Goal: Communication & Community: Answer question/provide support

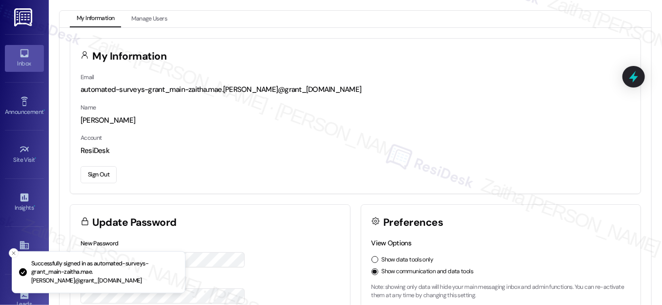
click at [28, 60] on div "Inbox" at bounding box center [24, 64] width 49 height 10
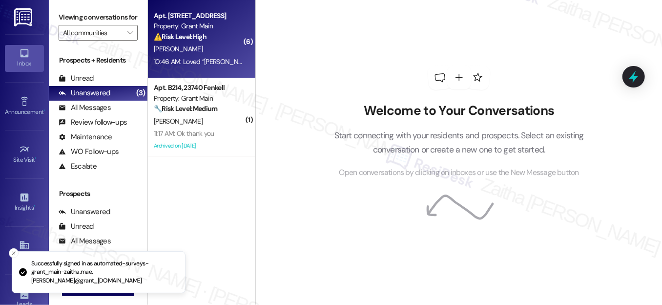
click at [229, 50] on div "[PERSON_NAME]" at bounding box center [199, 49] width 92 height 12
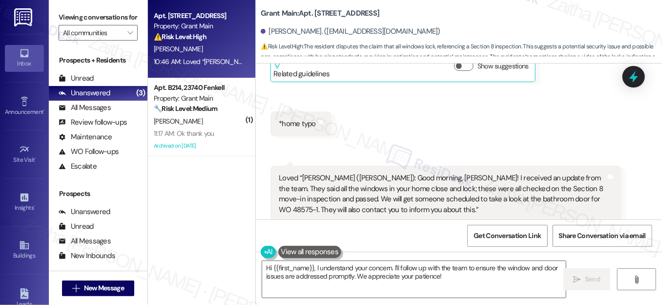
scroll to position [3023, 0]
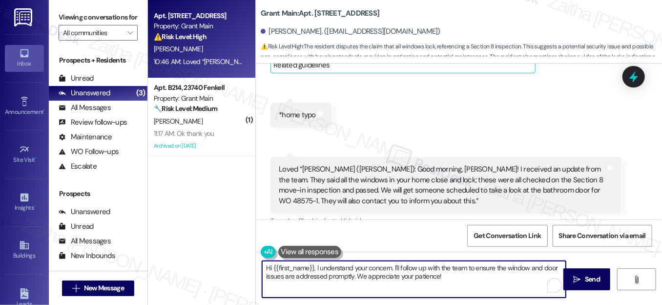
drag, startPoint x: 313, startPoint y: 268, endPoint x: 266, endPoint y: 267, distance: 47.9
click at [266, 267] on textarea "Hi {{first_name}}, I understand your concern. I'll follow up with the team to e…" at bounding box center [414, 279] width 304 height 37
drag, startPoint x: 341, startPoint y: 267, endPoint x: 445, endPoint y: 274, distance: 104.3
click at [445, 274] on textarea "I understand your concern. I'll follow up with the team to ensure the window an…" at bounding box center [414, 279] width 304 height 37
type textarea "I understand your concern. Let me know what happens after you received a call f…"
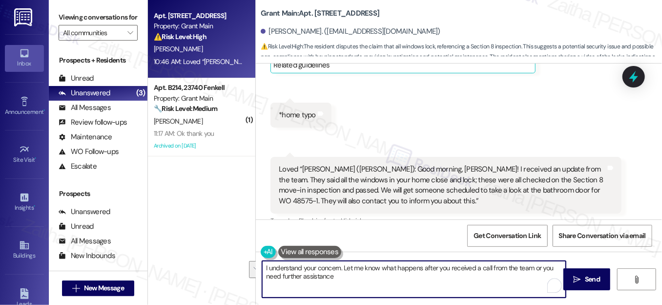
drag, startPoint x: 263, startPoint y: 267, endPoint x: 341, endPoint y: 284, distance: 80.5
click at [341, 284] on textarea "I understand your concern. Let me know what happens after you received a call f…" at bounding box center [414, 279] width 304 height 37
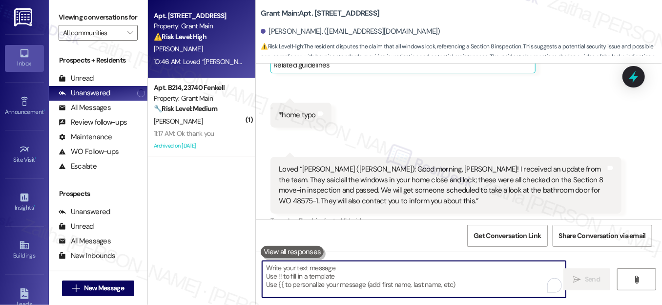
click at [307, 274] on textarea "To enrich screen reader interactions, please activate Accessibility in Grammarl…" at bounding box center [414, 279] width 304 height 37
paste textarea "I understand your concern. Please let me know what happens after you hear from …"
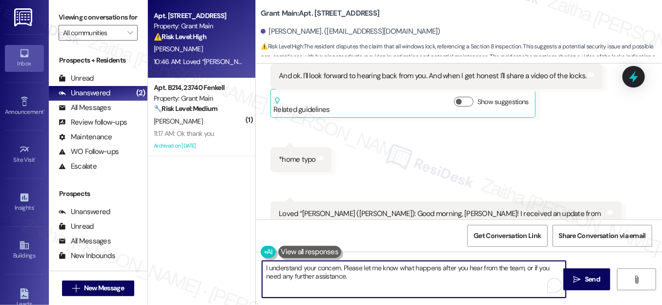
scroll to position [3068, 0]
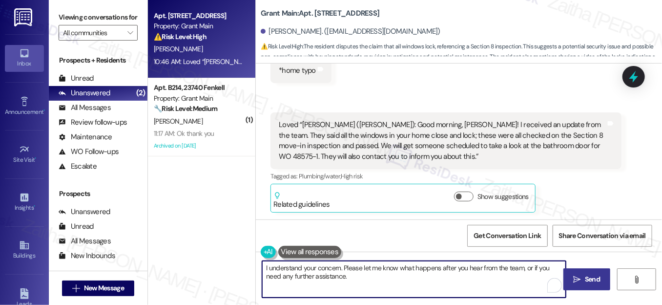
type textarea "I understand your concern. Please let me know what happens after you hear from …"
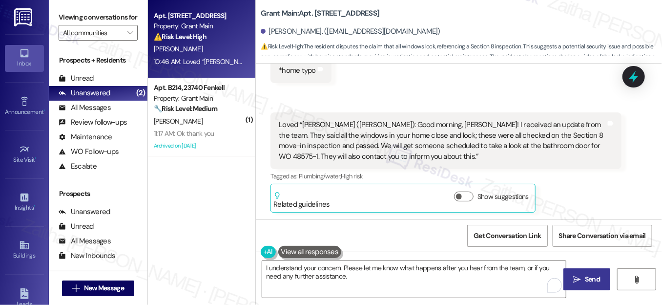
click at [586, 271] on button " Send" at bounding box center [586, 279] width 47 height 22
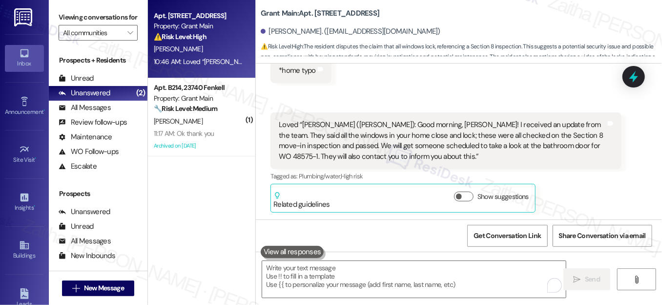
scroll to position [3067, 0]
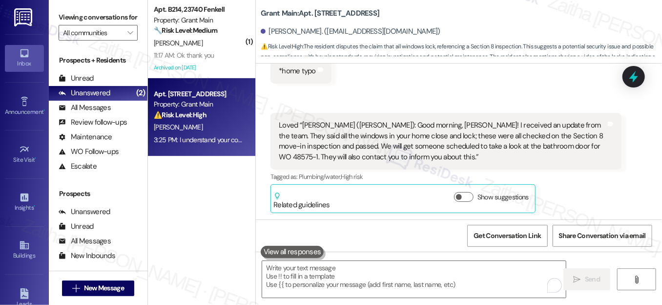
click at [223, 134] on div "3:25 PM: I understand your concern. Please let me know what happens after you h…" at bounding box center [199, 140] width 92 height 12
click at [213, 114] on div "⚠️ Risk Level: High The resident disputes the claim that all windows lock, refe…" at bounding box center [199, 115] width 90 height 10
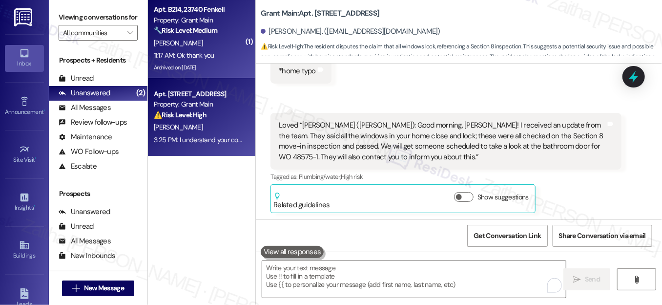
click at [216, 52] on div "11:17 AM: Ok thank you 11:17 AM: Ok thank you" at bounding box center [199, 55] width 92 height 12
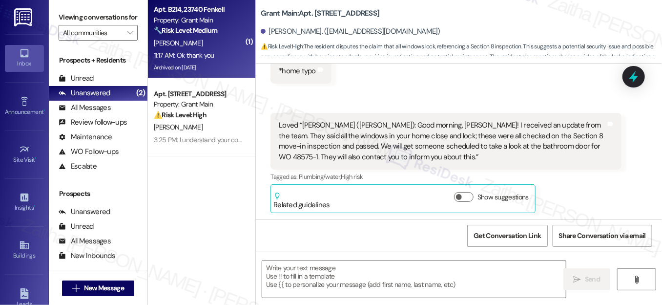
type textarea "Fetching suggested responses. Please feel free to read through the conversation…"
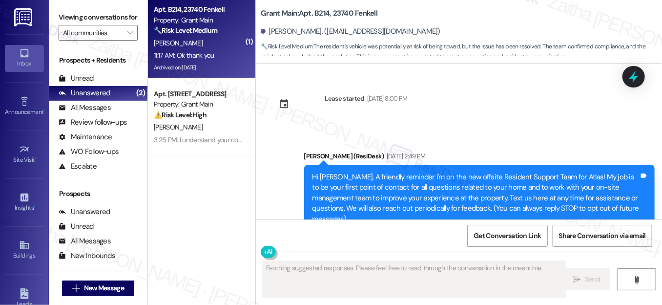
scroll to position [49746, 0]
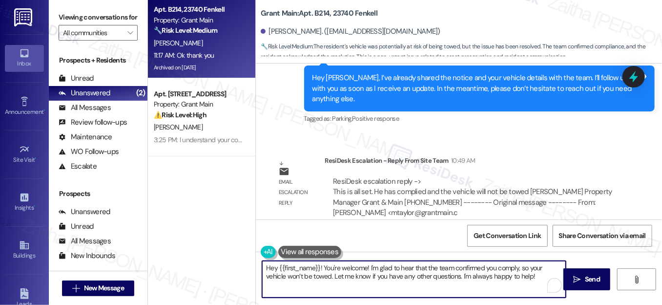
drag, startPoint x: 320, startPoint y: 268, endPoint x: 252, endPoint y: 265, distance: 68.4
click at [250, 266] on div "Apt. B214, 23740 Fenkell Property: Grant Main 🔧 Risk Level: Medium The resident…" at bounding box center [405, 152] width 514 height 305
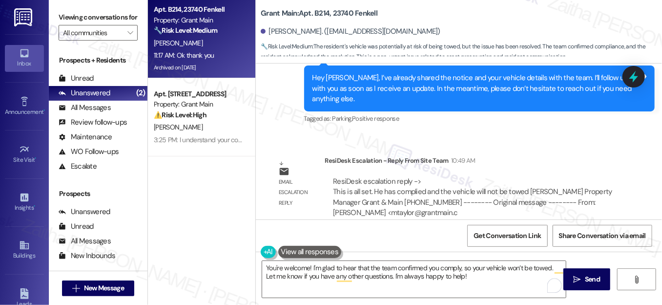
copy div "[PERSON_NAME]"
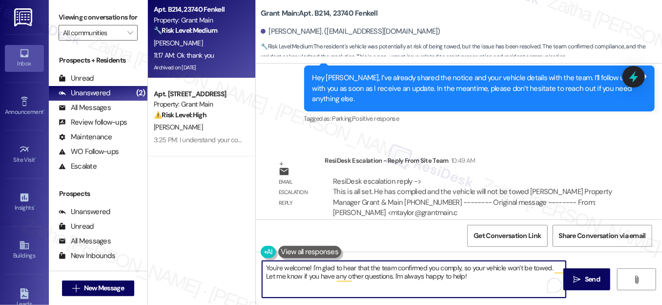
click at [309, 267] on textarea "You're welcome! I'm glad to hear that the team confirmed you comply, so your ve…" at bounding box center [414, 279] width 304 height 37
paste textarea "[PERSON_NAME]"
drag, startPoint x: 329, startPoint y: 267, endPoint x: 488, endPoint y: 280, distance: 159.7
click at [488, 280] on textarea "You're welcome,[PERSON_NAME]! I'm glad to hear that the team confirmed you comp…" at bounding box center [414, 279] width 304 height 37
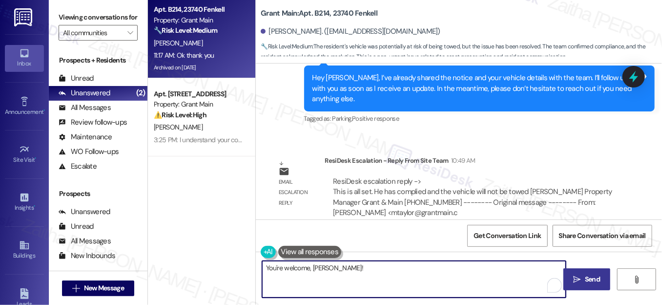
type textarea "You're welcome, [PERSON_NAME]!"
click at [585, 273] on button " Send" at bounding box center [586, 279] width 47 height 22
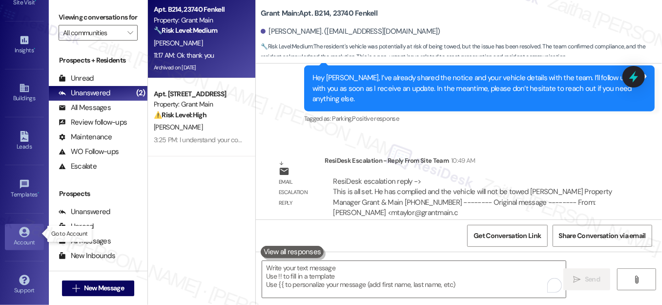
scroll to position [49746, 0]
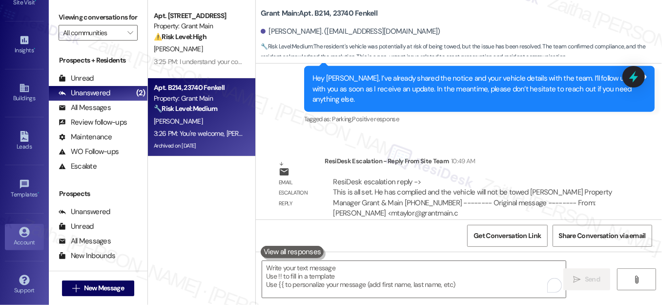
click at [25, 242] on div "Account" at bounding box center [24, 242] width 49 height 10
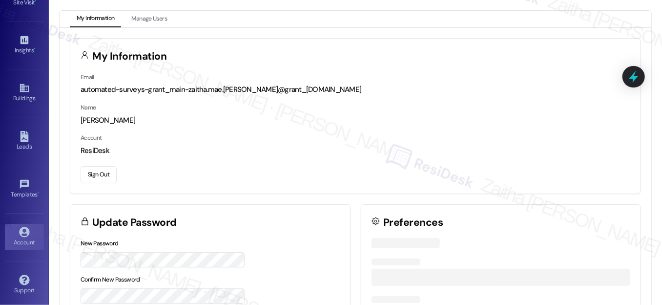
click at [98, 174] on button "Sign Out" at bounding box center [99, 174] width 36 height 17
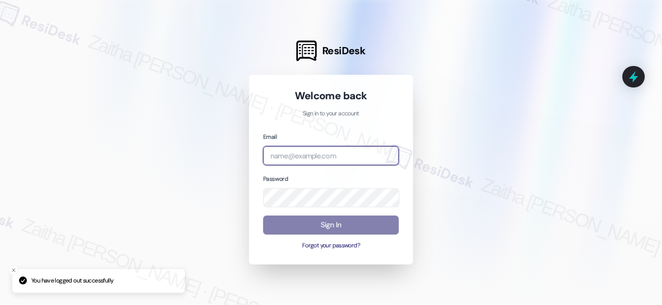
click at [307, 154] on input "email" at bounding box center [331, 155] width 136 height 19
type input "[EMAIL_ADDRESS][PERSON_NAME][DOMAIN_NAME]"
